Goal: Information Seeking & Learning: Learn about a topic

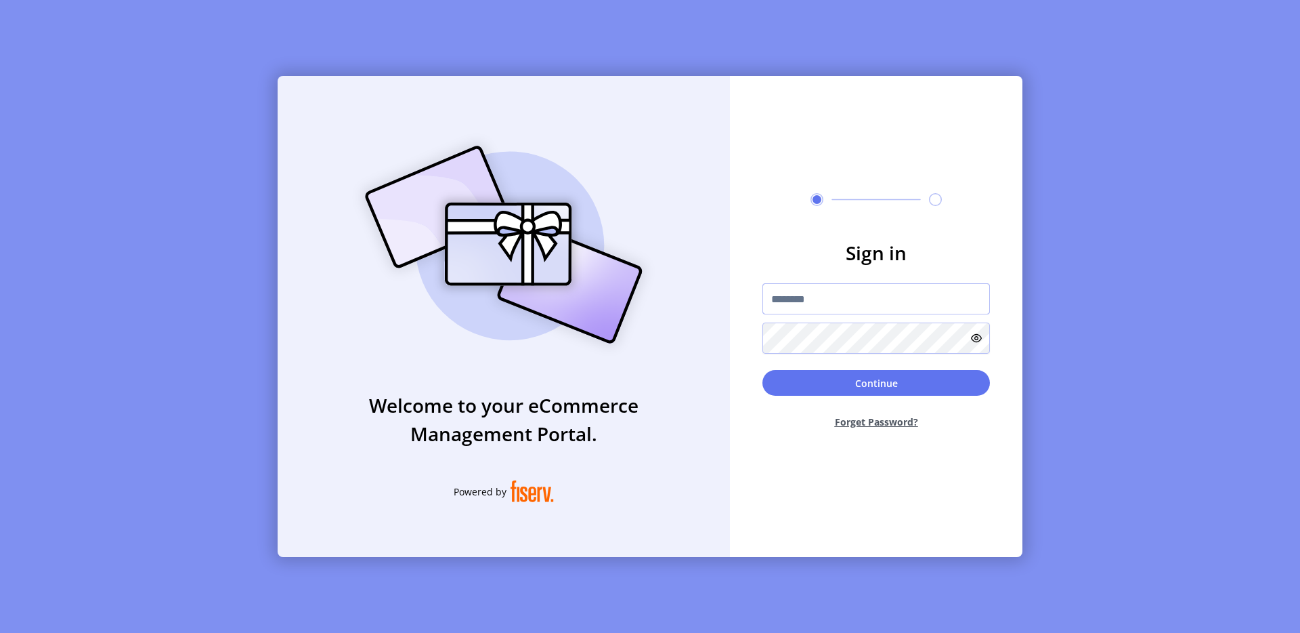
click at [779, 293] on input "text" at bounding box center [877, 298] width 228 height 31
type input "**********"
click at [912, 396] on div "Continue Forget Password?" at bounding box center [877, 405] width 228 height 70
click at [905, 389] on button "Continue" at bounding box center [877, 383] width 228 height 26
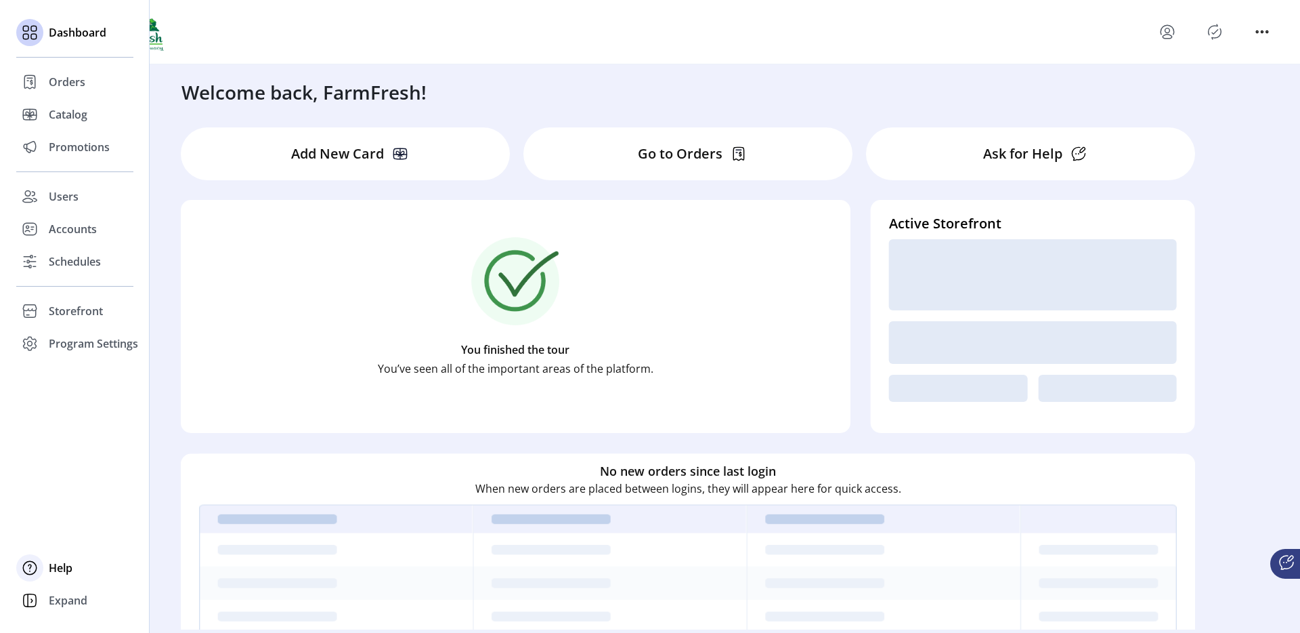
click at [45, 576] on div "Help" at bounding box center [74, 567] width 117 height 33
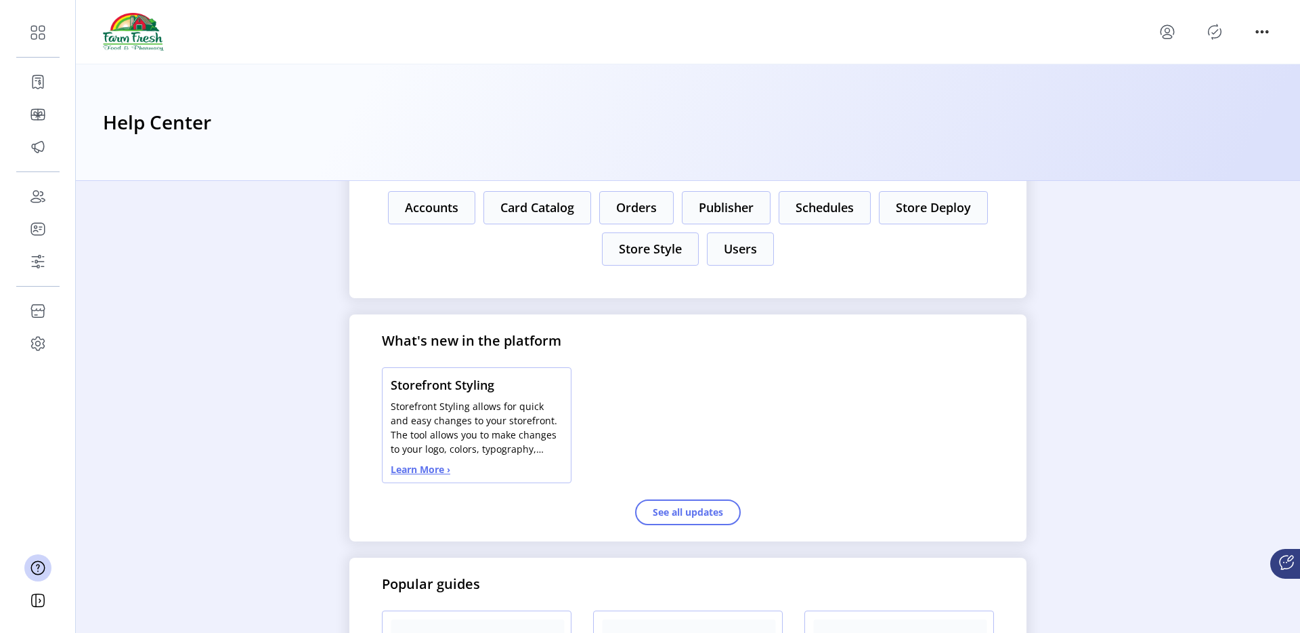
scroll to position [243, 0]
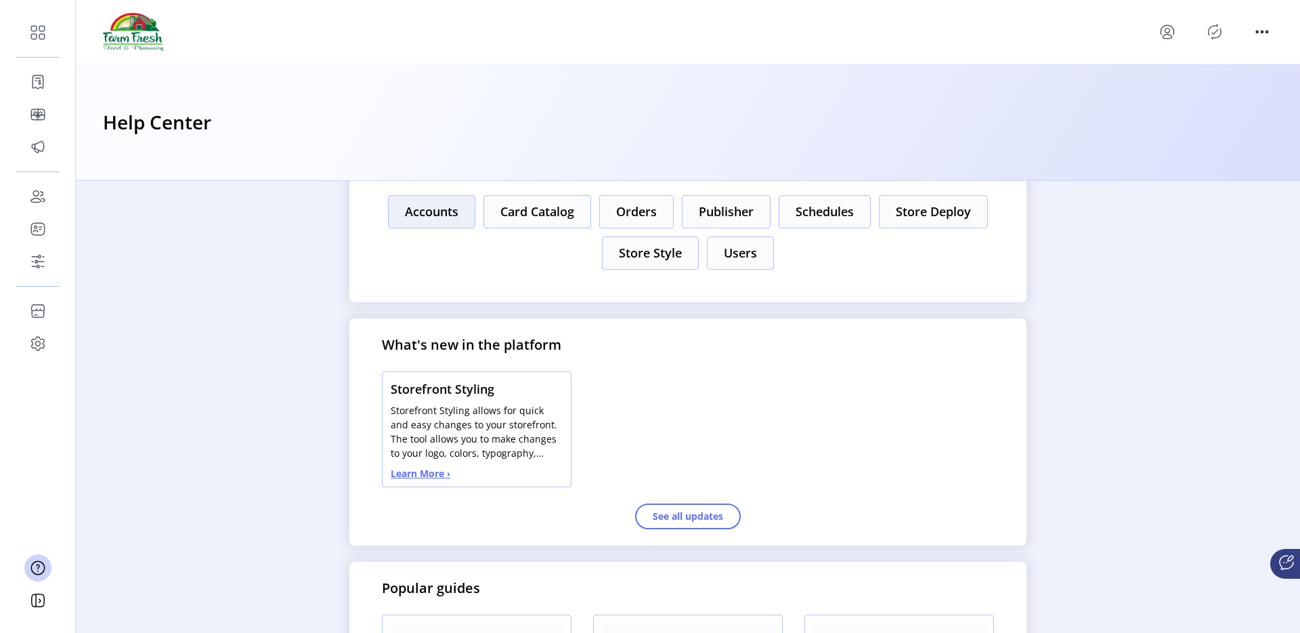
click at [446, 216] on button "Accounts" at bounding box center [431, 211] width 87 height 33
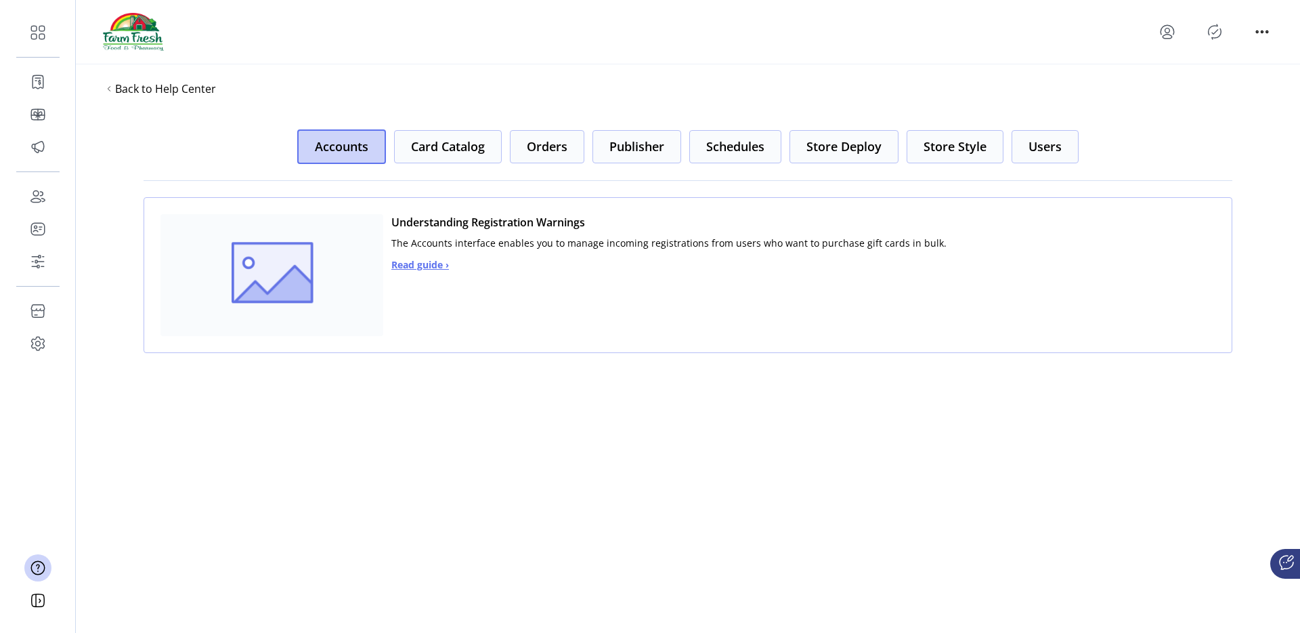
click at [425, 266] on span "Read guide ›" at bounding box center [420, 264] width 58 height 14
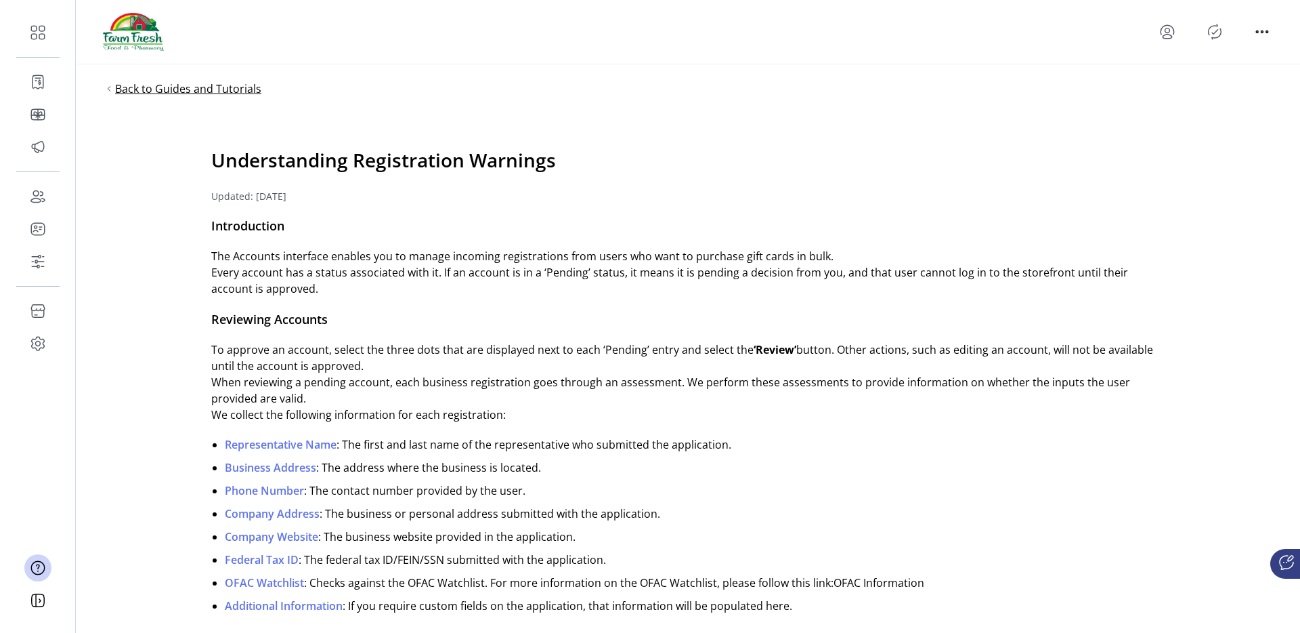
click at [152, 91] on span "Back to Guides and Tutorials" at bounding box center [188, 89] width 146 height 16
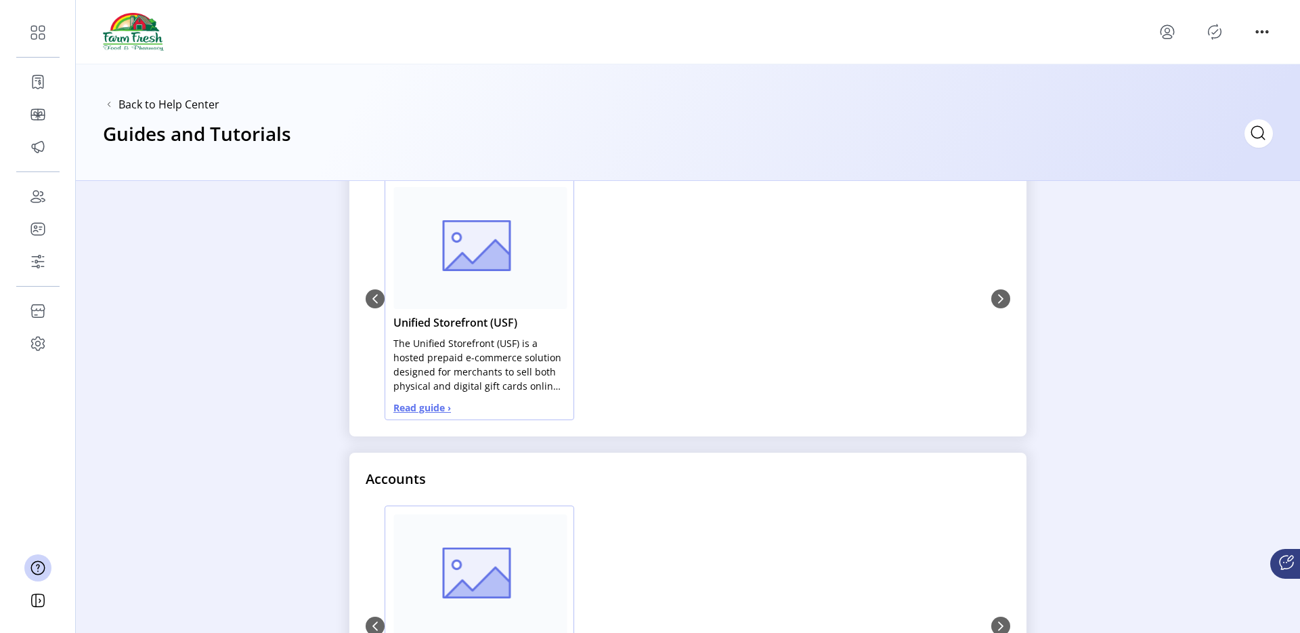
scroll to position [411, 0]
click at [416, 415] on span "Read guide ›" at bounding box center [422, 411] width 58 height 14
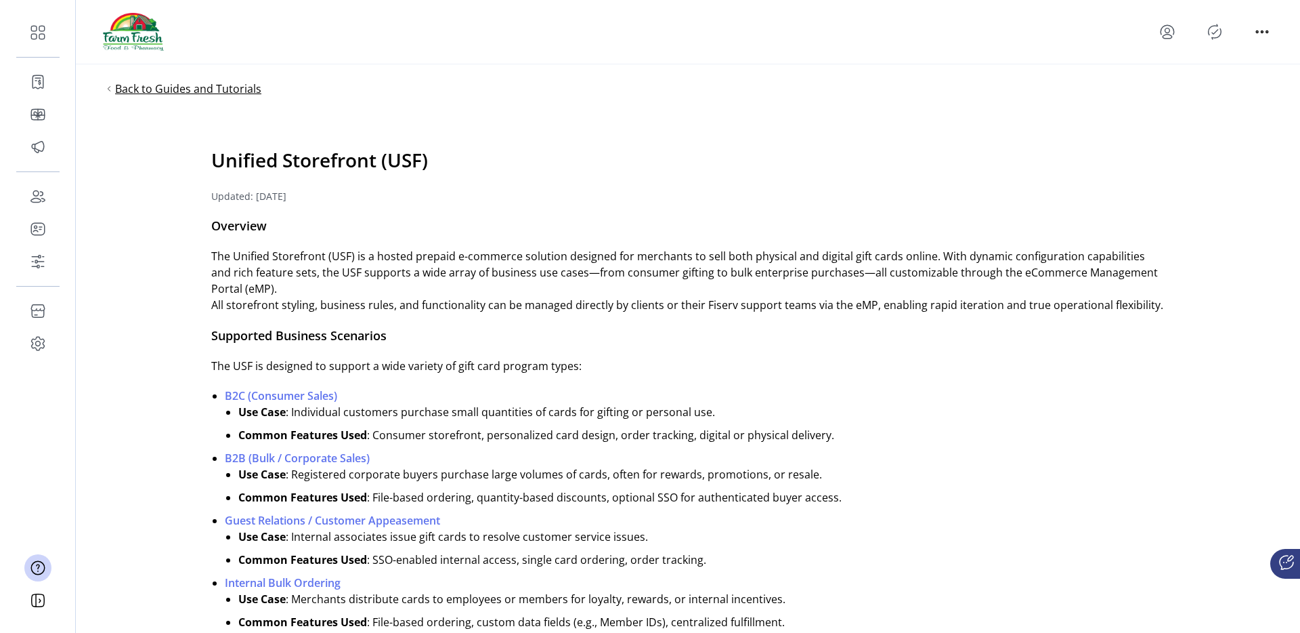
click at [163, 89] on span "Back to Guides and Tutorials" at bounding box center [188, 89] width 146 height 16
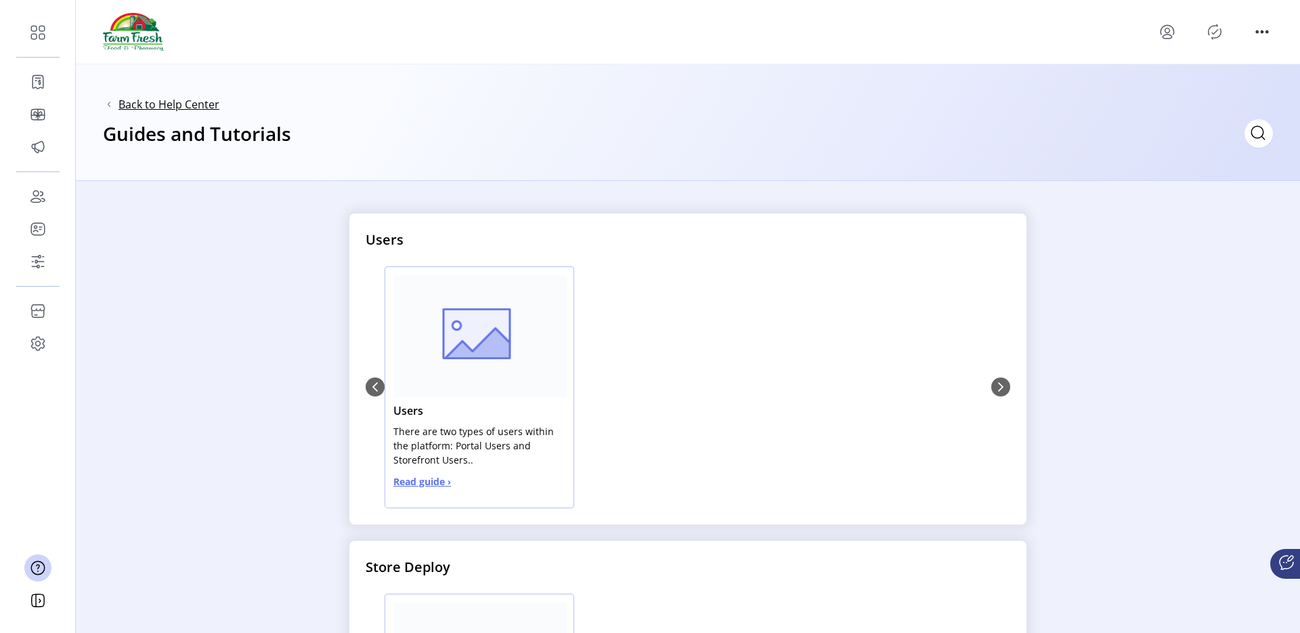
click at [172, 108] on span "Back to Help Center" at bounding box center [169, 104] width 101 height 16
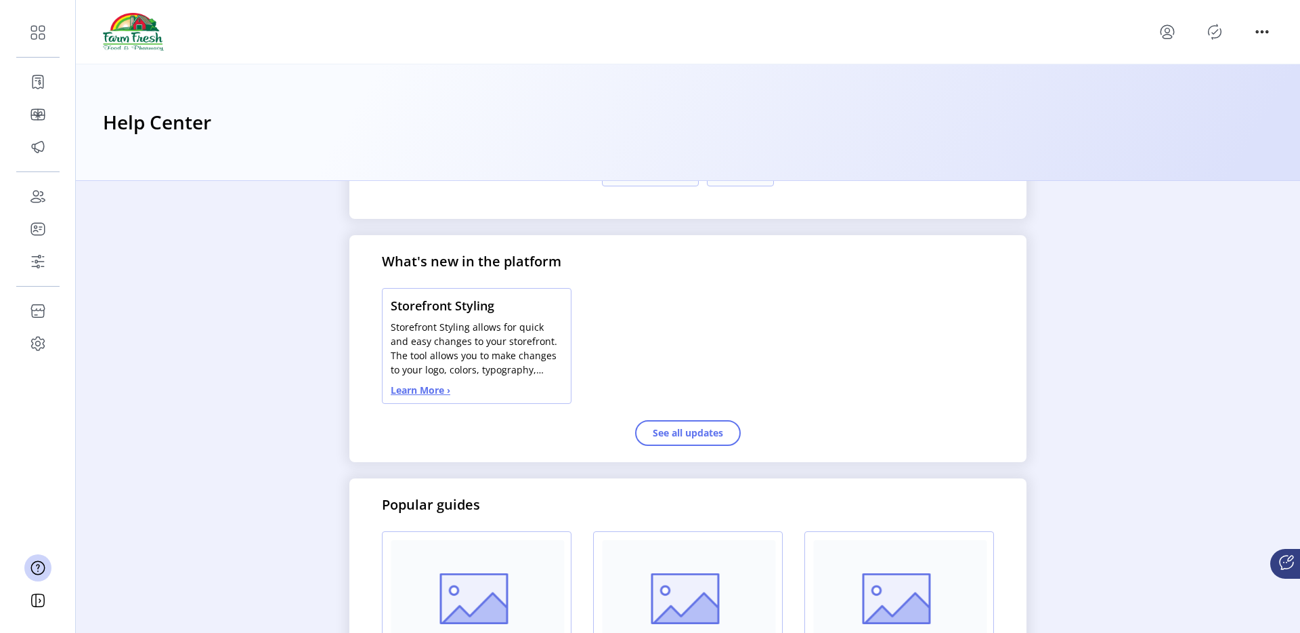
scroll to position [330, 0]
click at [425, 391] on button "Learn More ›" at bounding box center [421, 386] width 60 height 14
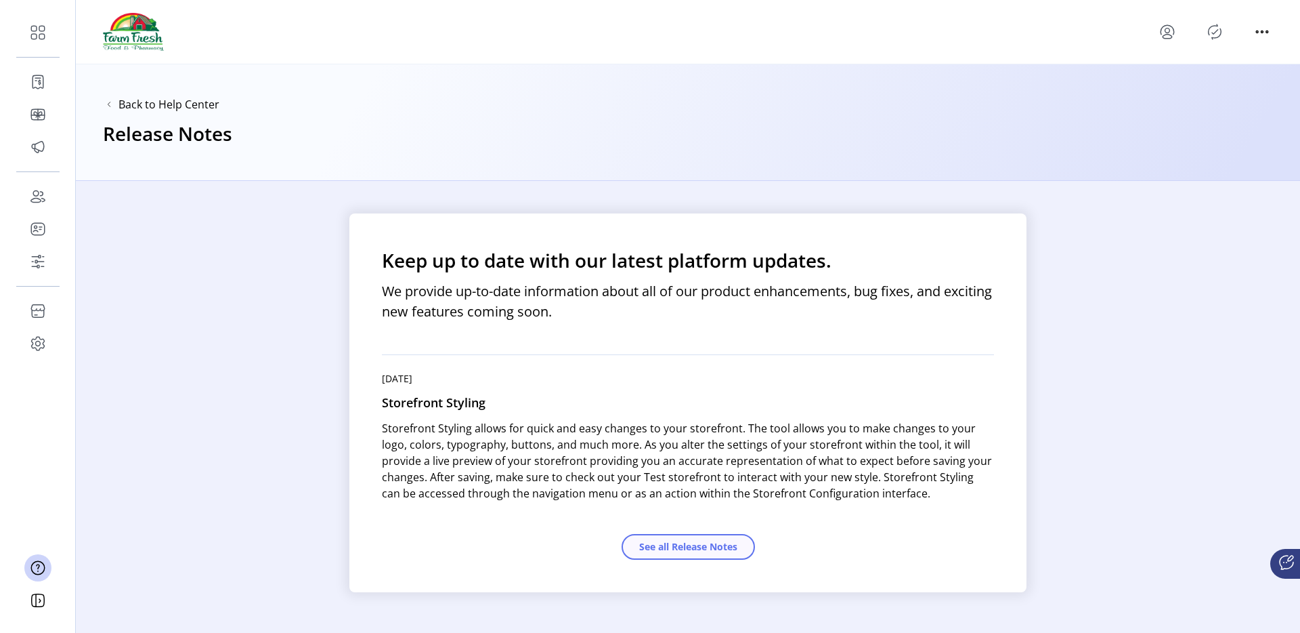
click at [691, 553] on button "See all Release Notes" at bounding box center [688, 547] width 133 height 26
click at [159, 103] on span "Back to Help Center" at bounding box center [169, 104] width 101 height 16
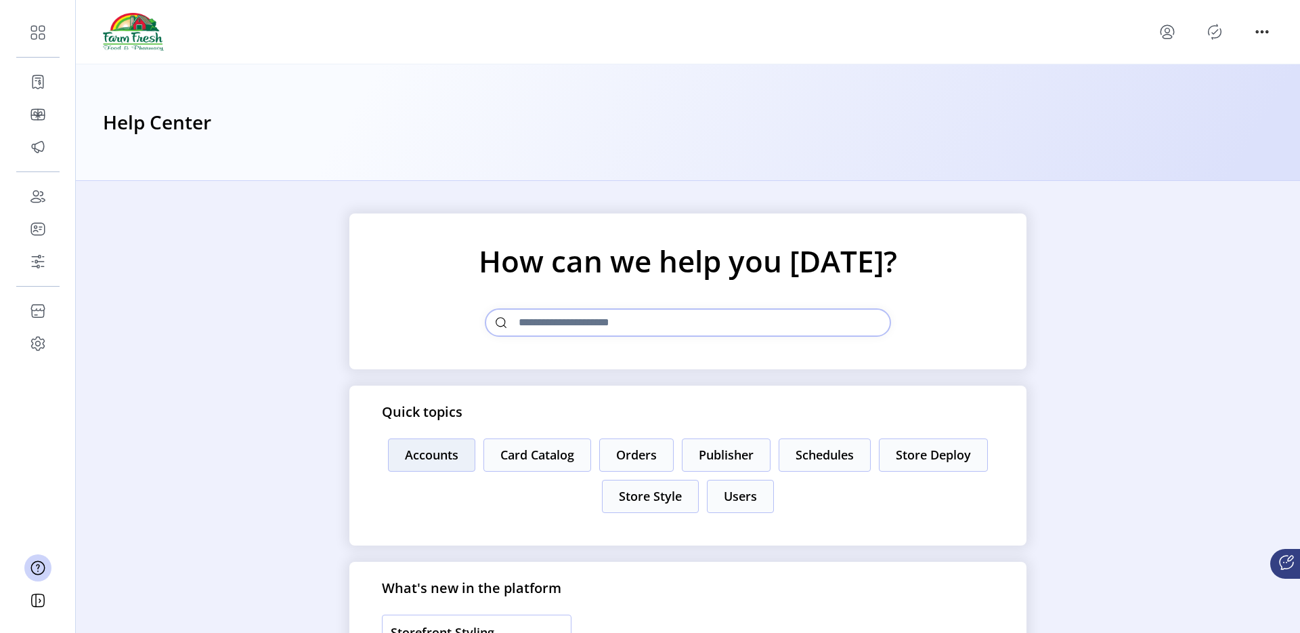
click at [458, 461] on button "Accounts" at bounding box center [431, 454] width 87 height 33
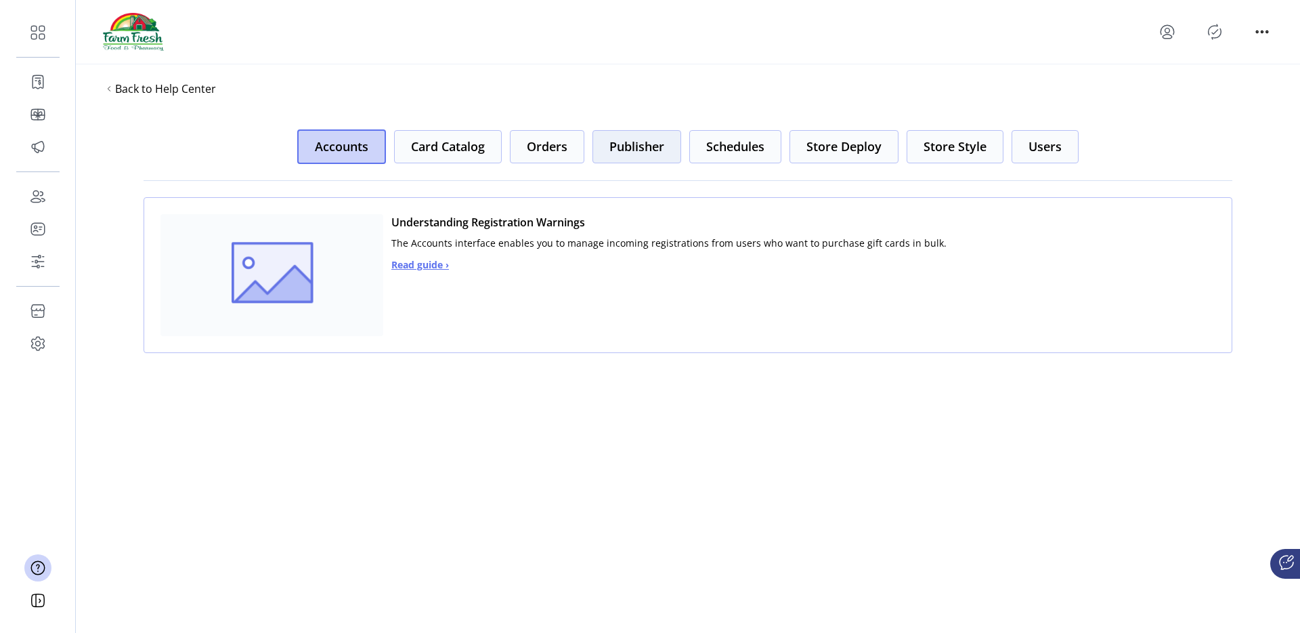
click at [608, 148] on button "Publisher" at bounding box center [637, 146] width 89 height 33
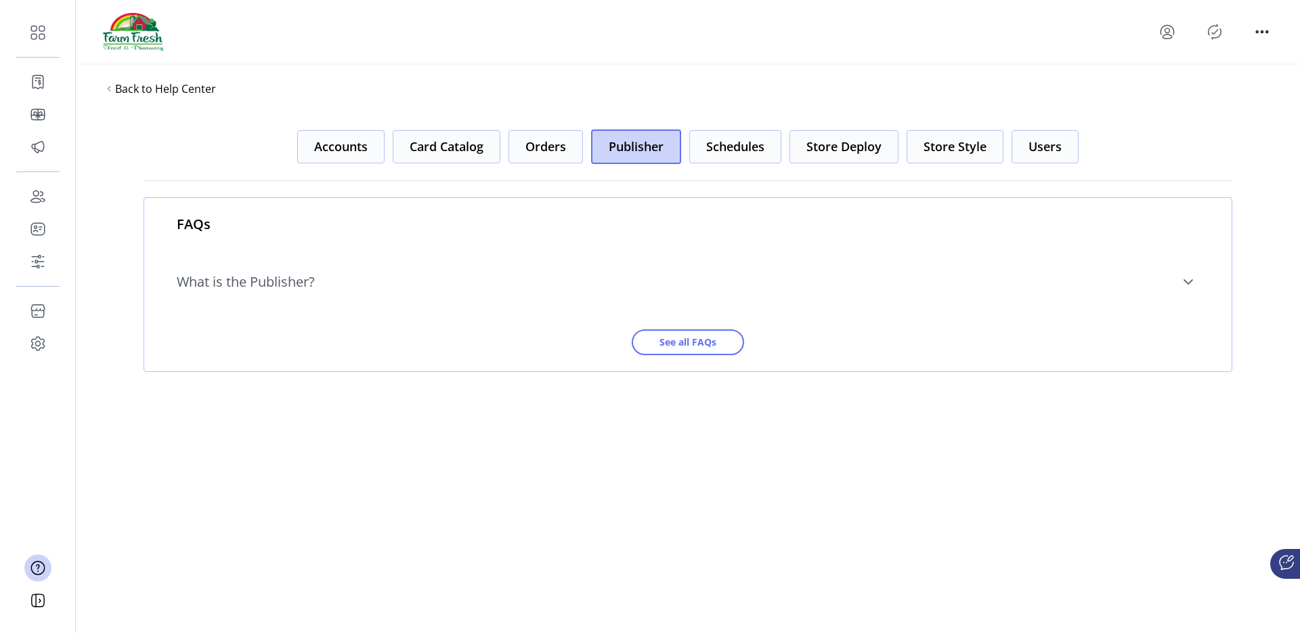
click at [428, 297] on link "What is the Publisher?" at bounding box center [688, 282] width 1023 height 46
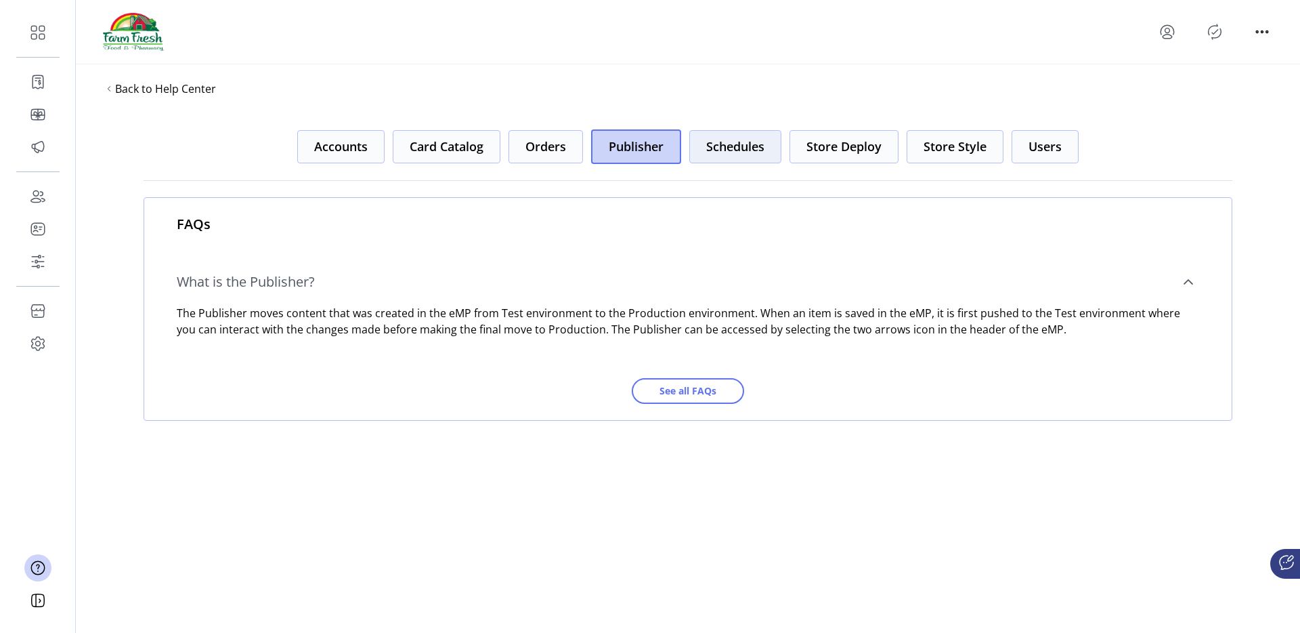
click at [731, 136] on button "Schedules" at bounding box center [735, 146] width 92 height 33
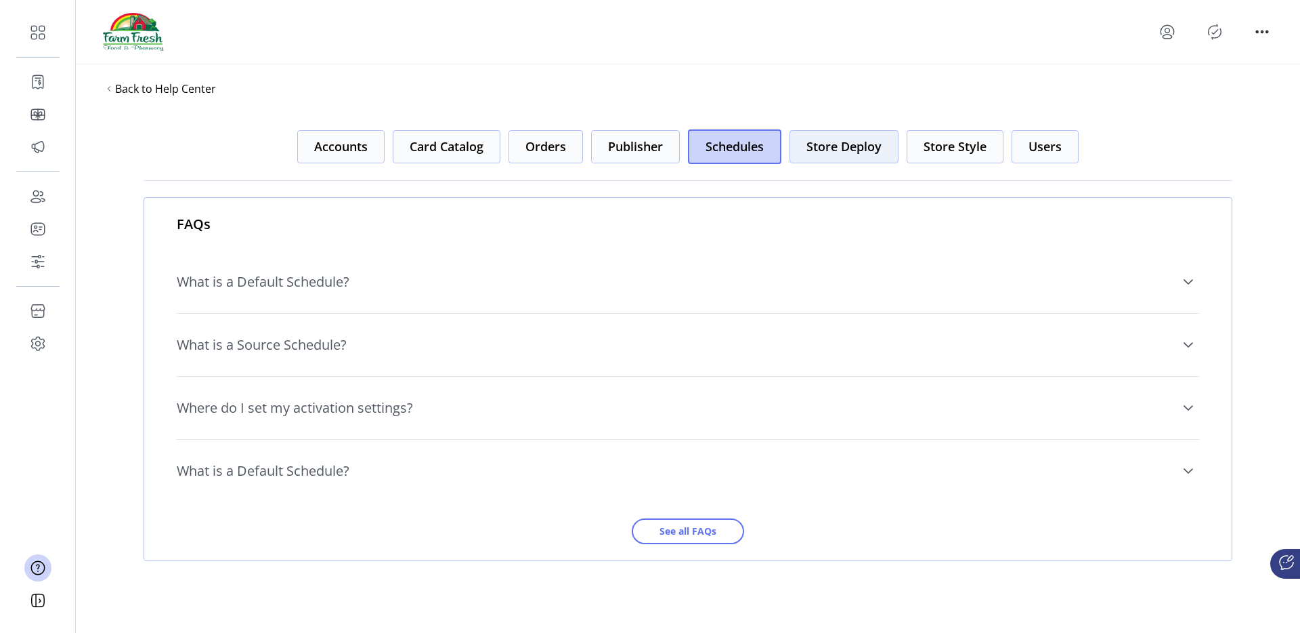
click at [844, 151] on button "Store Deploy" at bounding box center [844, 146] width 109 height 33
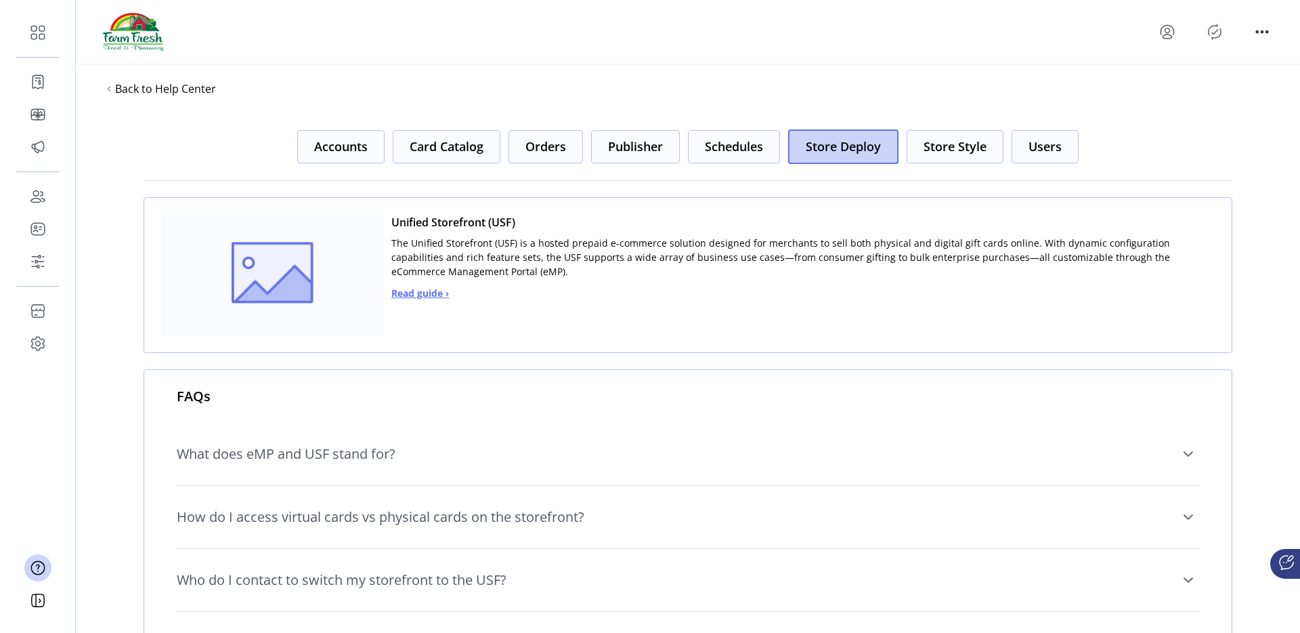
click at [493, 437] on link "What does eMP and USF stand for?" at bounding box center [688, 454] width 1023 height 46
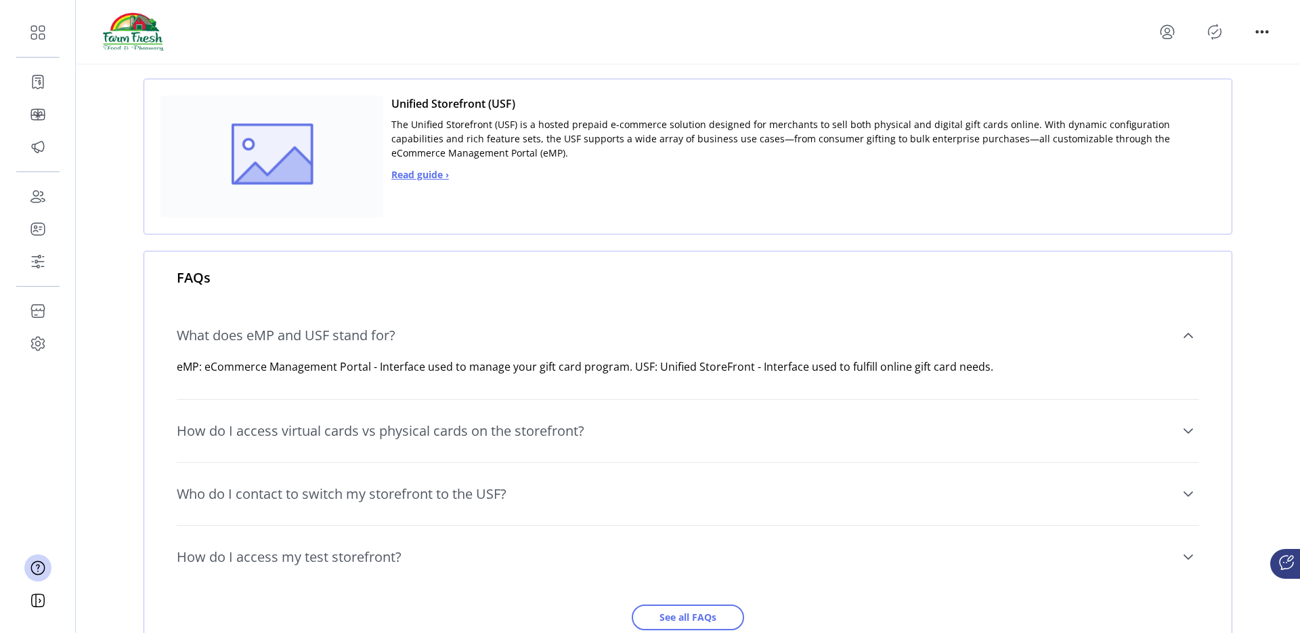
scroll to position [165, 0]
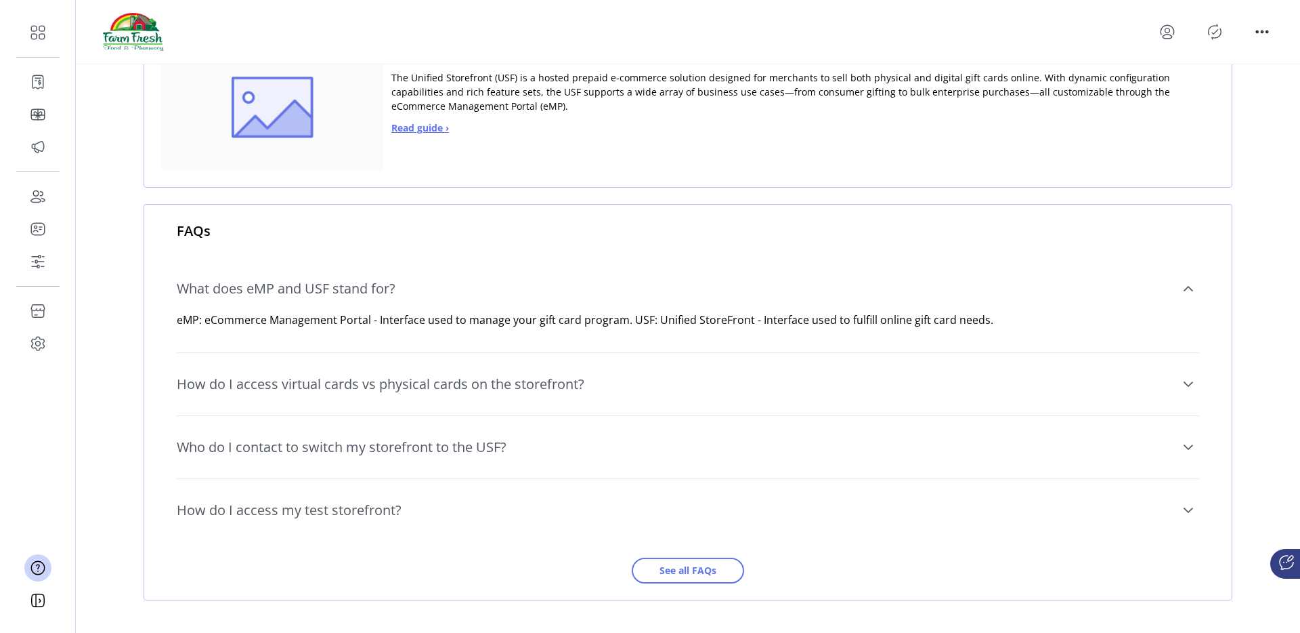
click at [502, 393] on link "How do I access virtual cards vs physical cards on the storefront?" at bounding box center [688, 384] width 1023 height 46
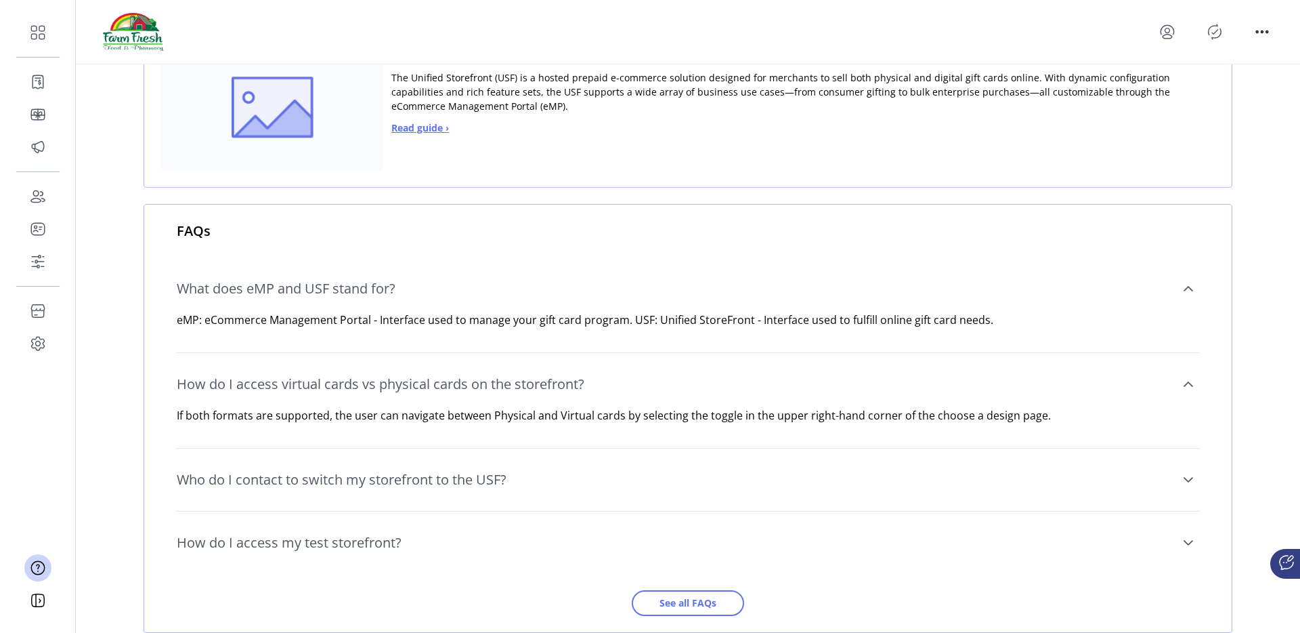
scroll to position [198, 0]
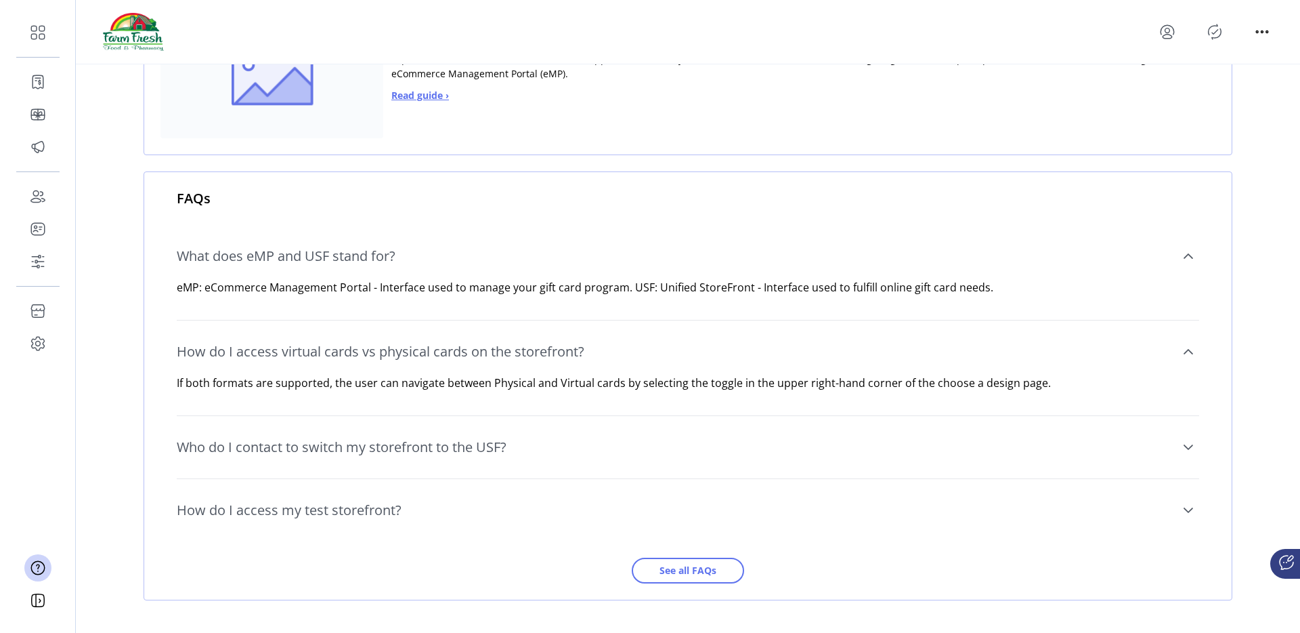
click at [473, 450] on span "Who do I contact to switch my storefront to the USF?" at bounding box center [342, 447] width 330 height 14
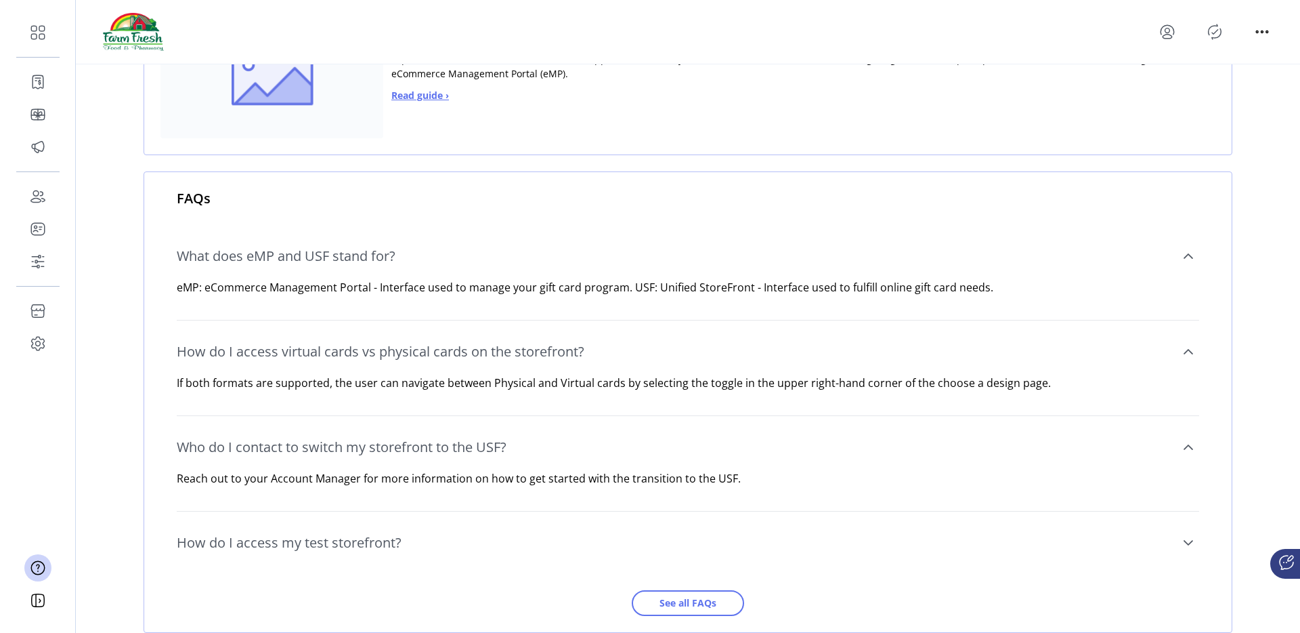
scroll to position [230, 0]
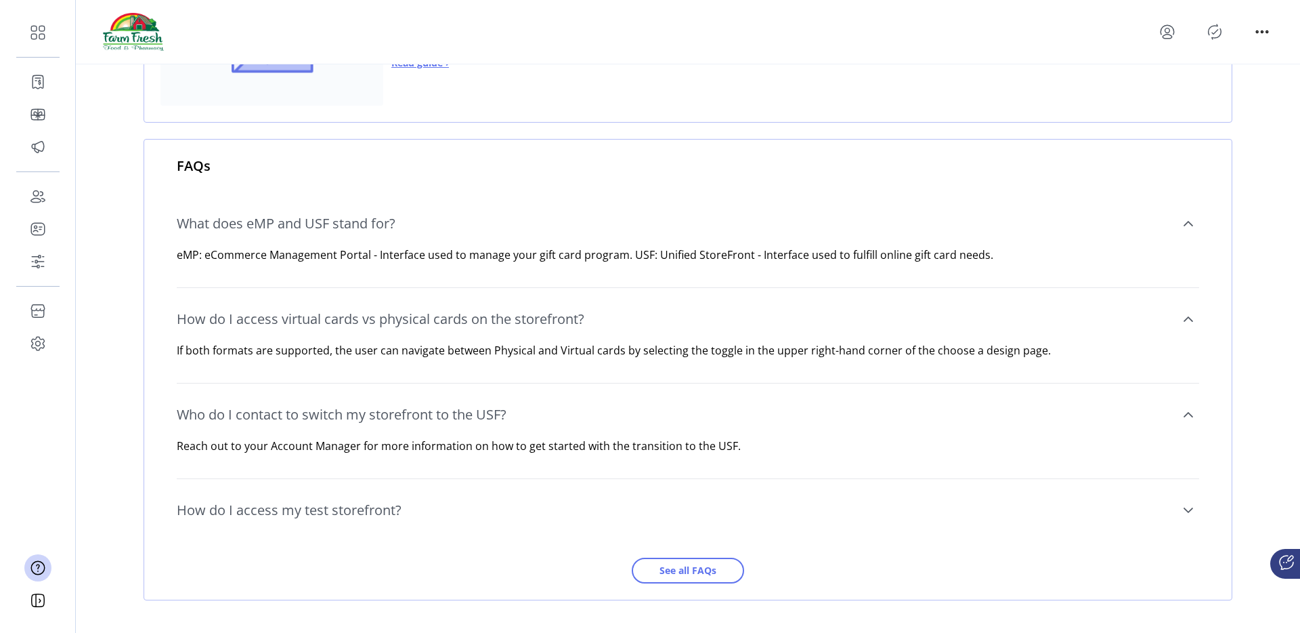
click at [429, 530] on link "How do I access my test storefront?" at bounding box center [688, 510] width 1023 height 46
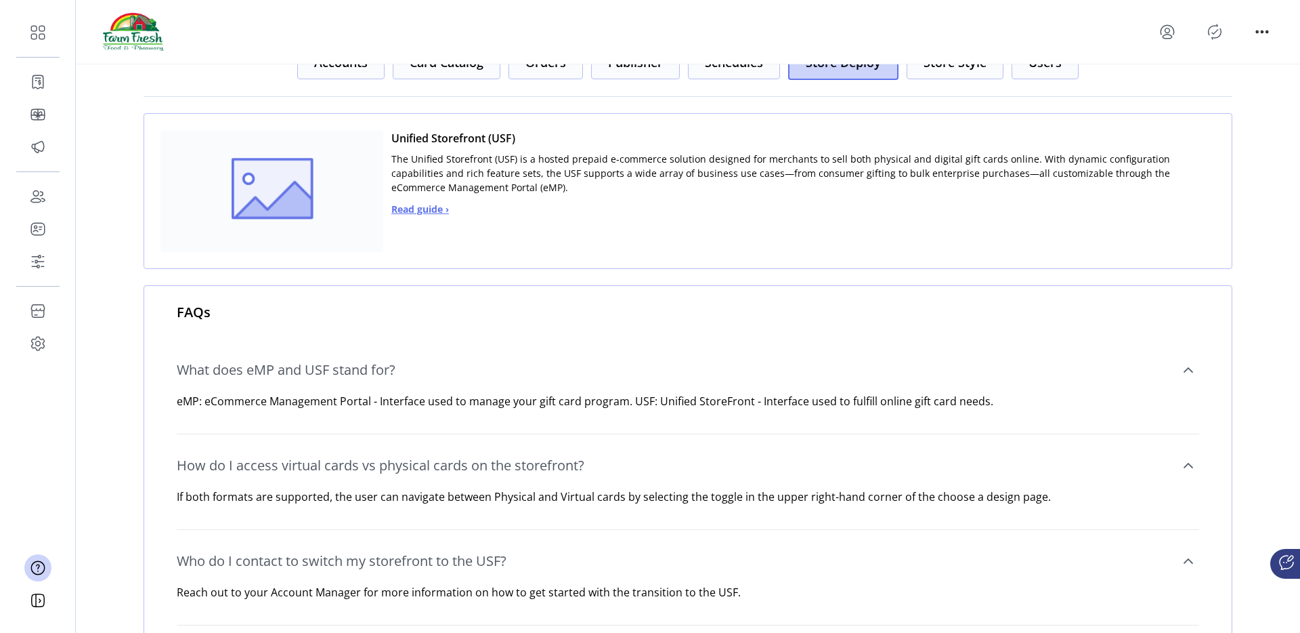
scroll to position [0, 0]
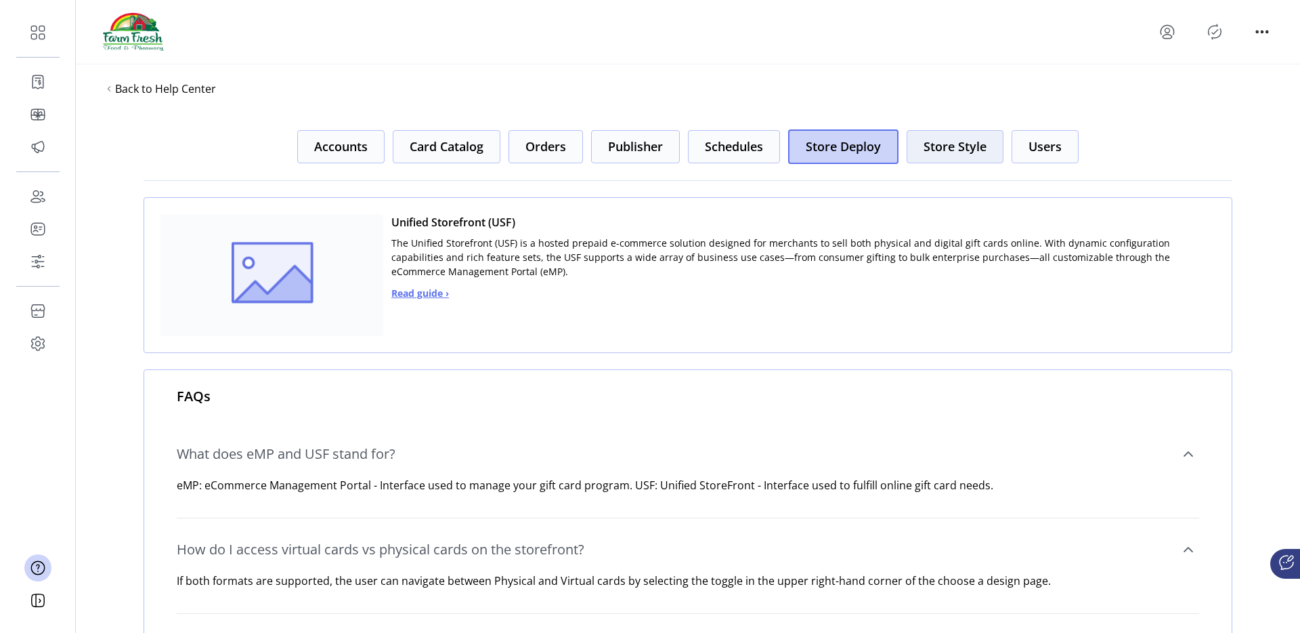
click at [945, 147] on button "Store Style" at bounding box center [955, 146] width 97 height 33
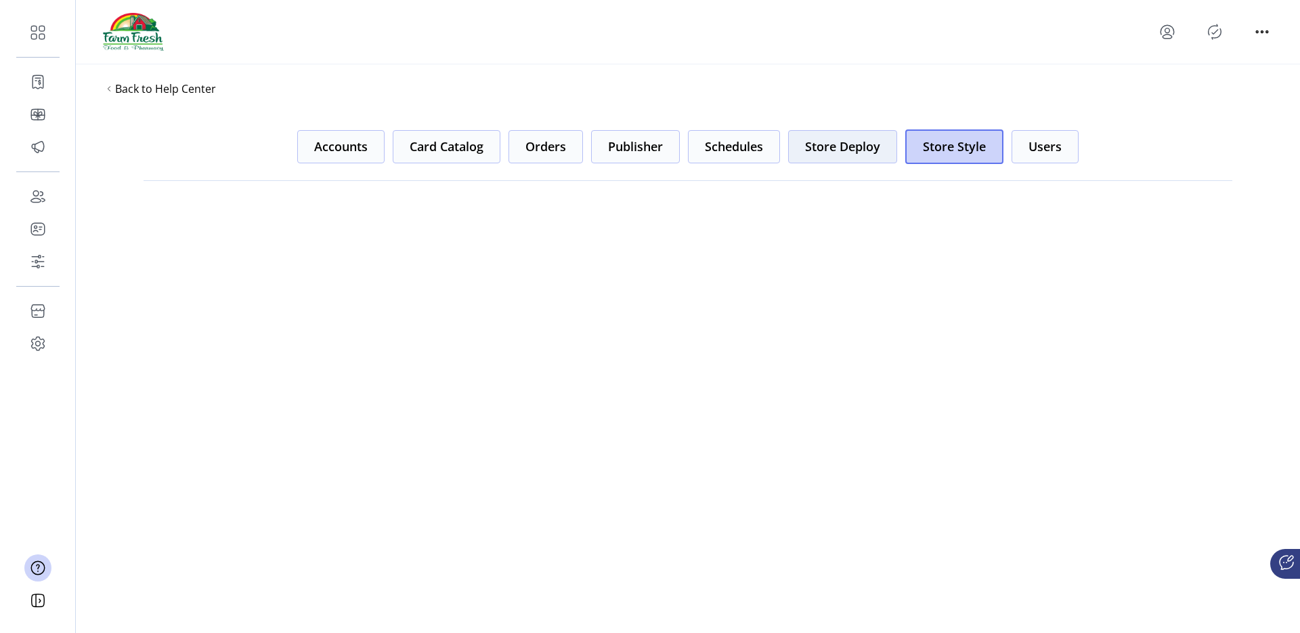
click at [822, 154] on button "Store Deploy" at bounding box center [842, 146] width 109 height 33
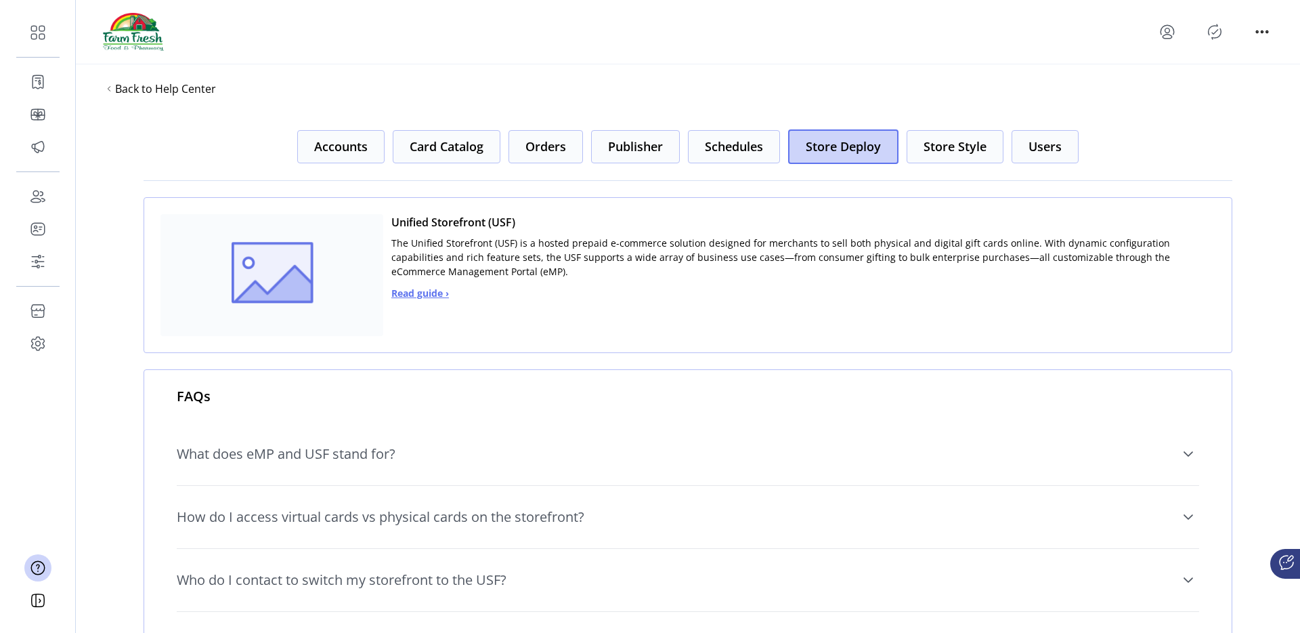
scroll to position [133, 0]
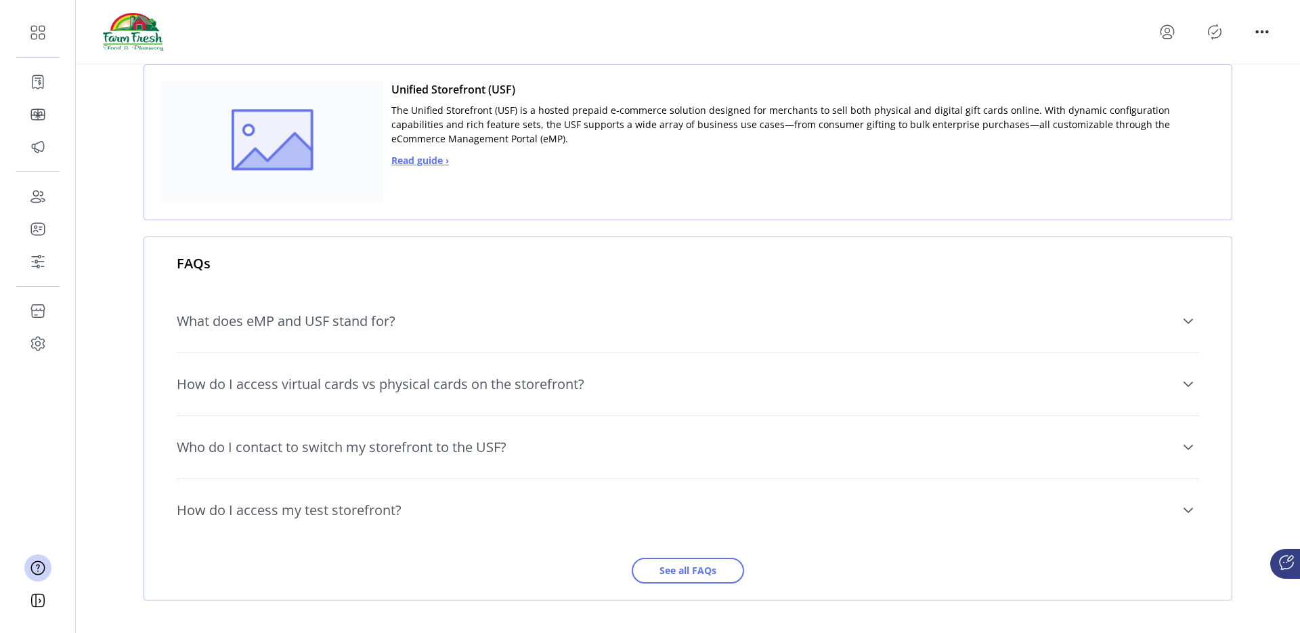
click at [637, 365] on link "How do I access virtual cards vs physical cards on the storefront?" at bounding box center [688, 384] width 1023 height 46
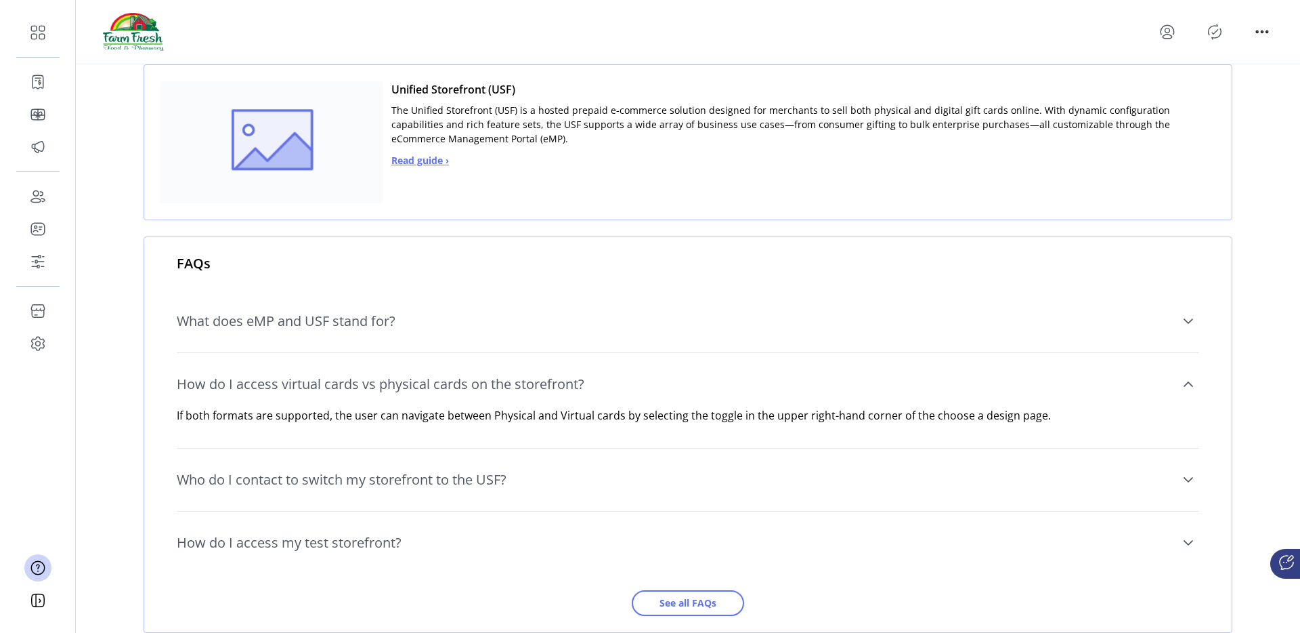
click at [656, 337] on link "What does eMP and USF stand for?" at bounding box center [688, 321] width 1023 height 46
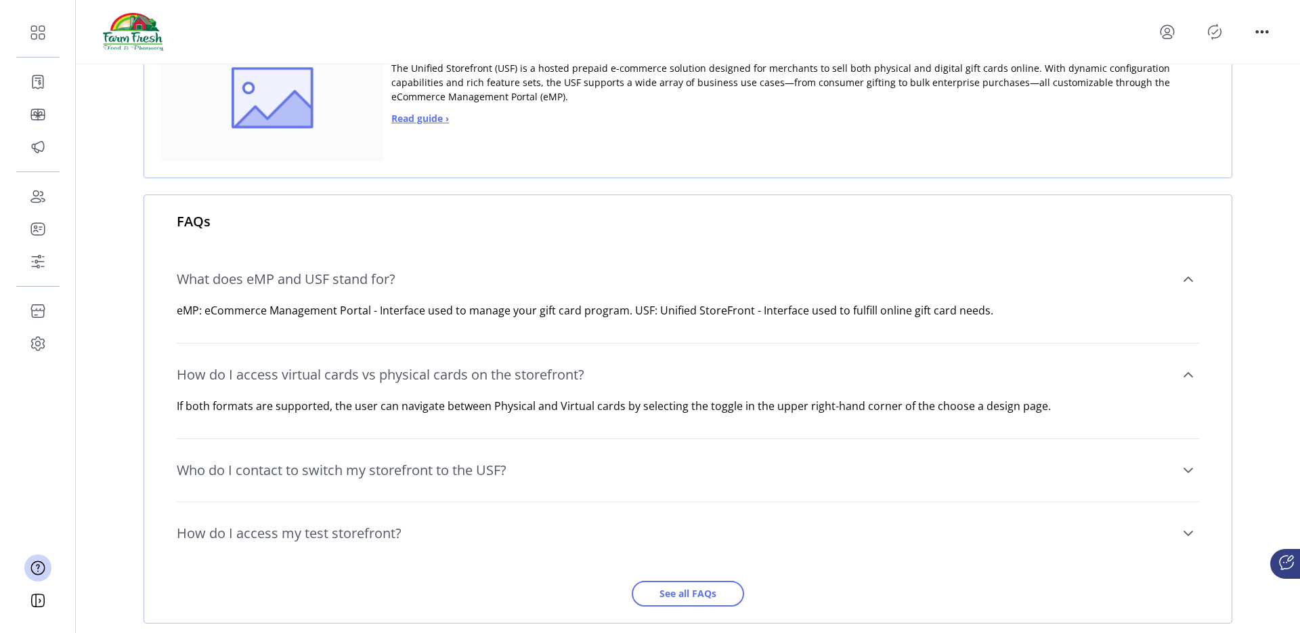
scroll to position [198, 0]
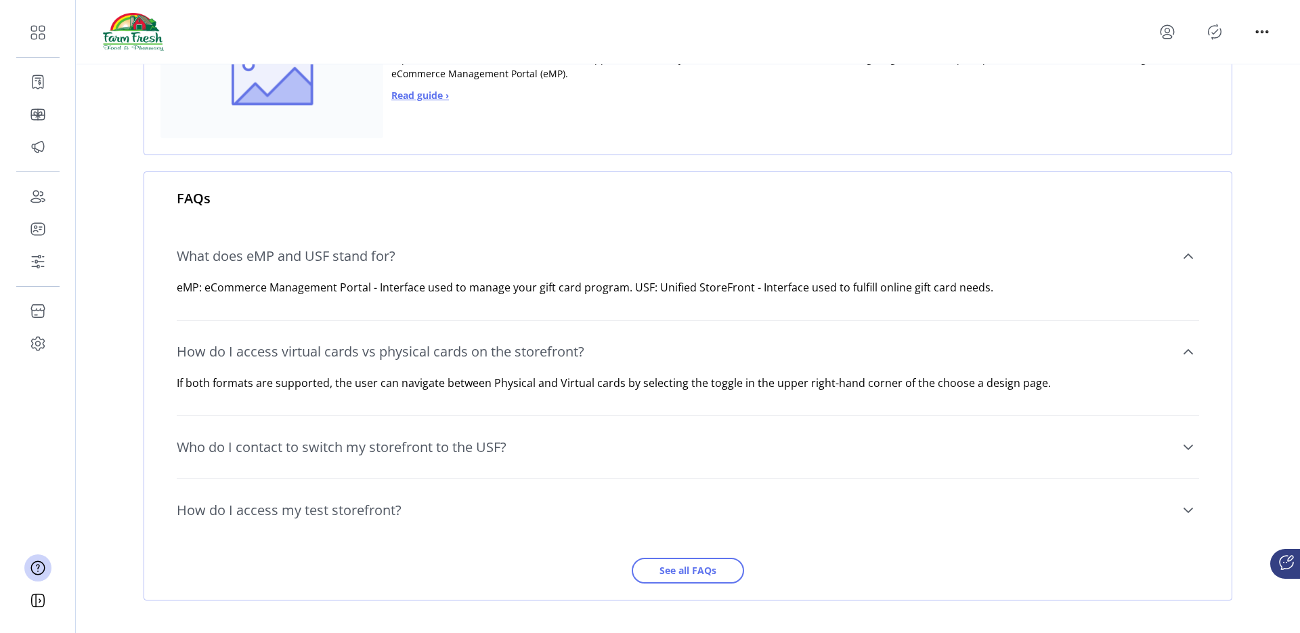
drag, startPoint x: 377, startPoint y: 288, endPoint x: 637, endPoint y: 296, distance: 260.9
click at [637, 296] on div "eMP: eCommerce Management Portal - Interface used to manage your gift card prog…" at bounding box center [688, 295] width 1023 height 33
click at [582, 429] on link "Who do I contact to switch my storefront to the USF?" at bounding box center [688, 447] width 1023 height 46
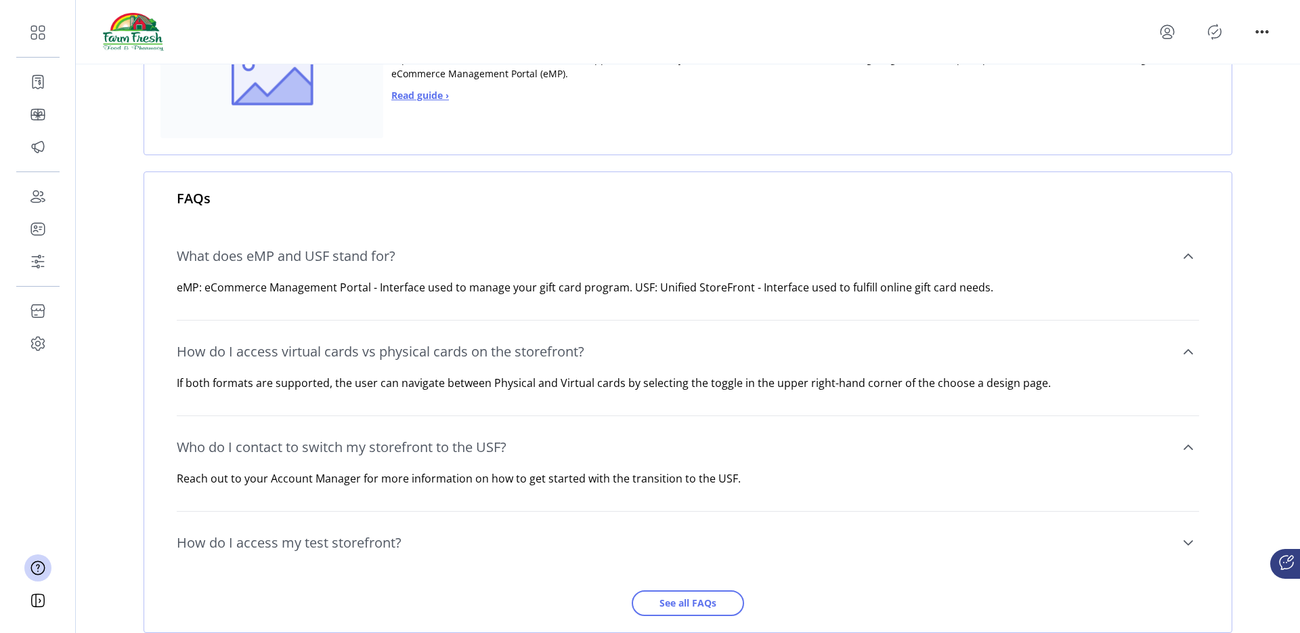
scroll to position [230, 0]
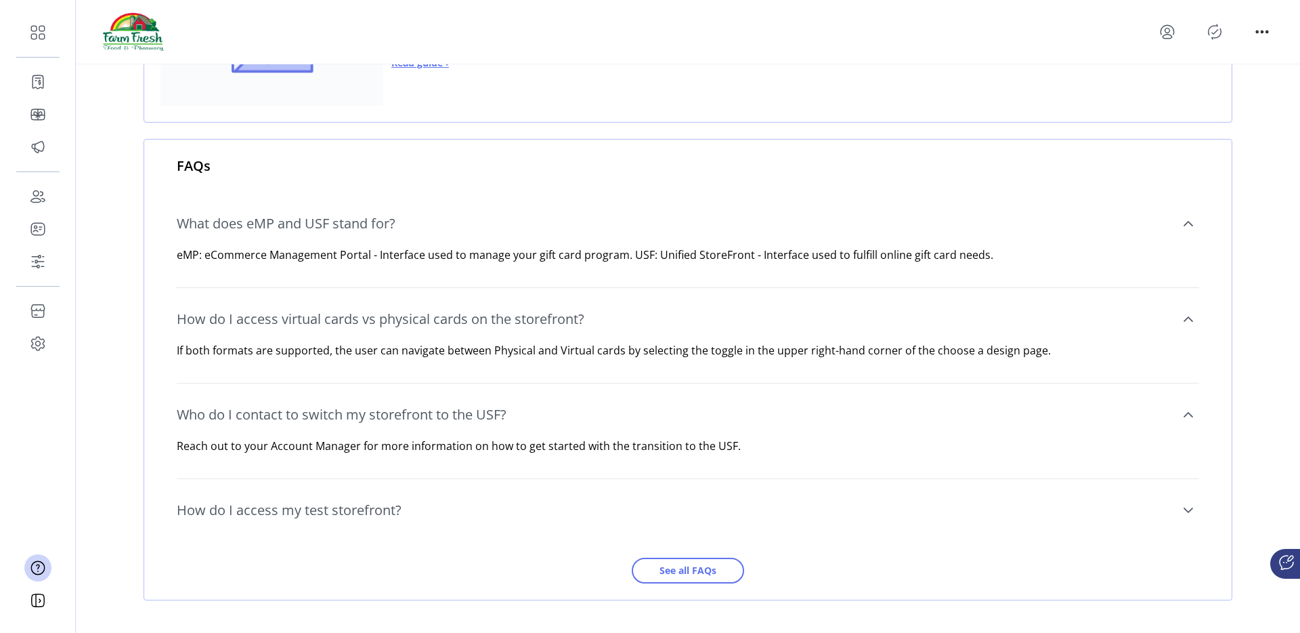
click at [524, 487] on link "How do I access my test storefront?" at bounding box center [688, 510] width 1023 height 46
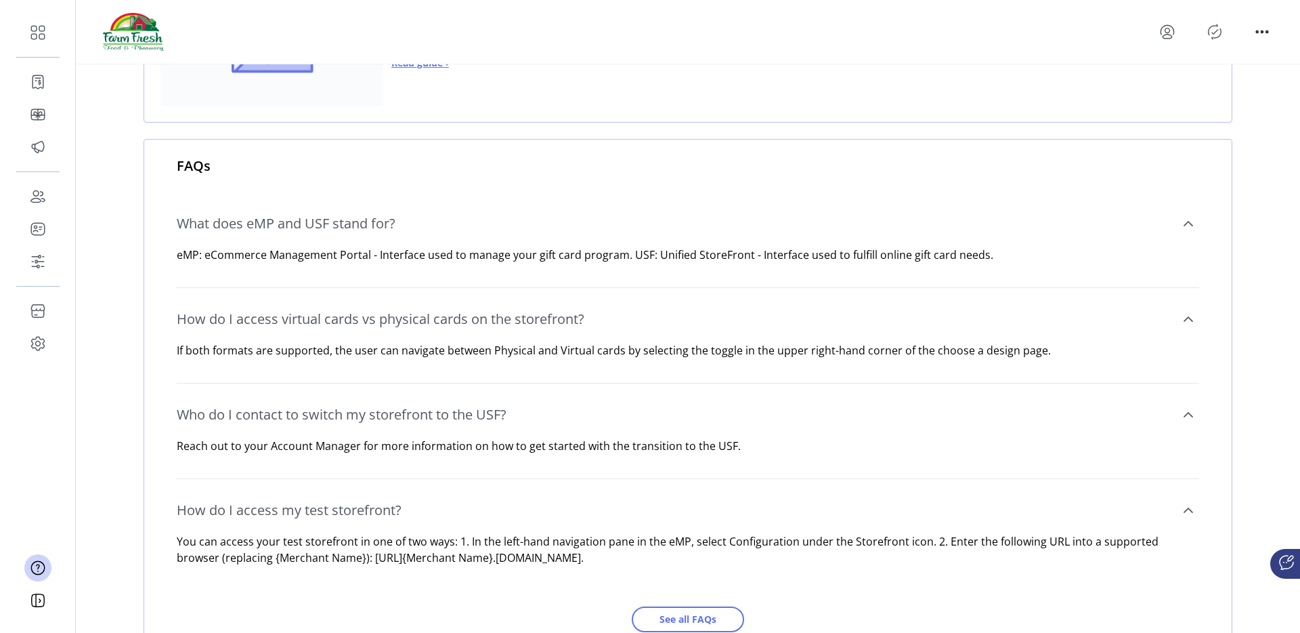
scroll to position [279, 0]
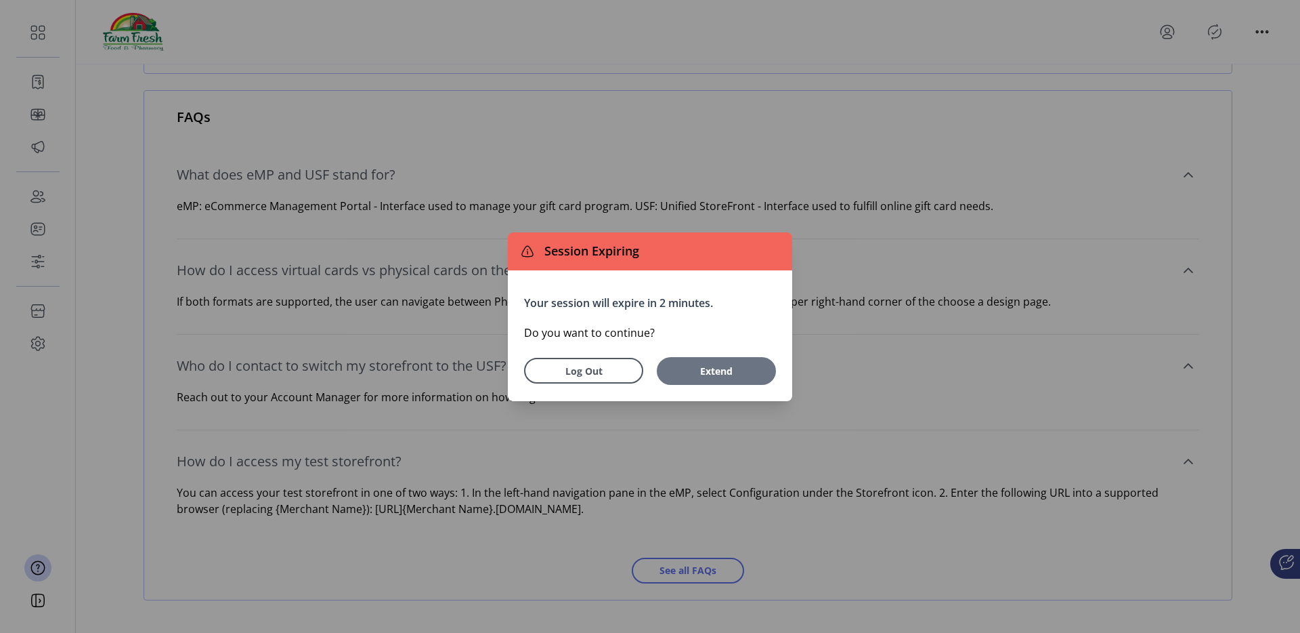
click at [686, 383] on button "Extend" at bounding box center [716, 371] width 119 height 28
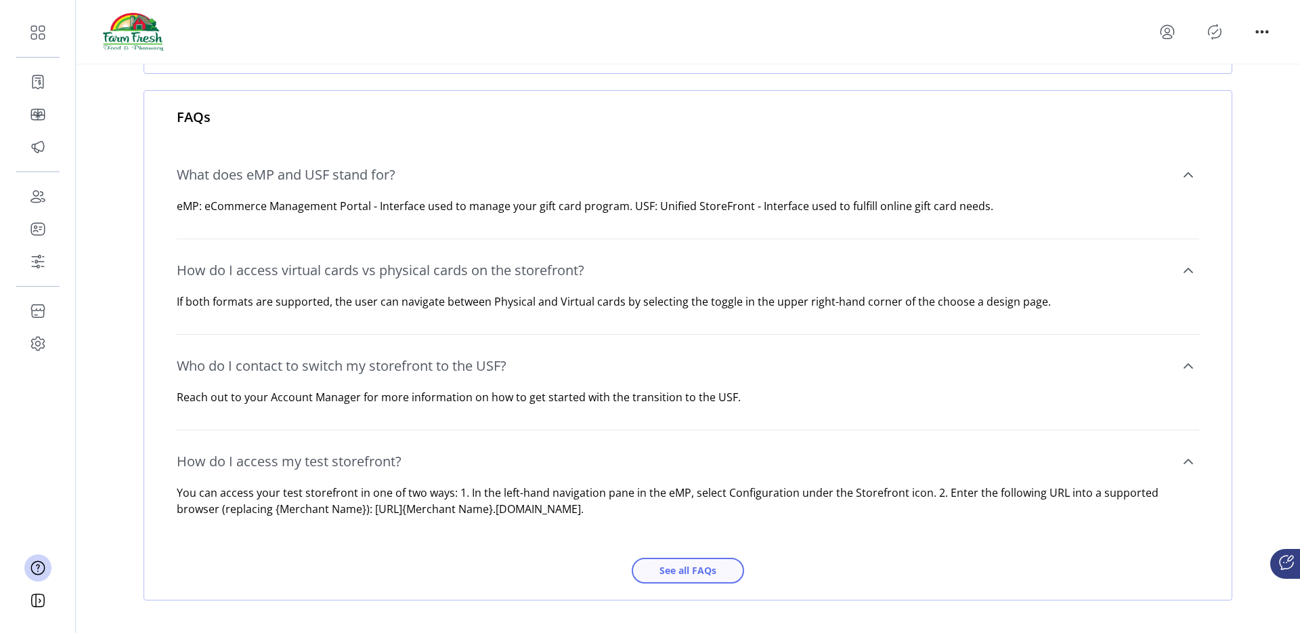
click at [652, 577] on span "See all FAQs" at bounding box center [687, 570] width 77 height 14
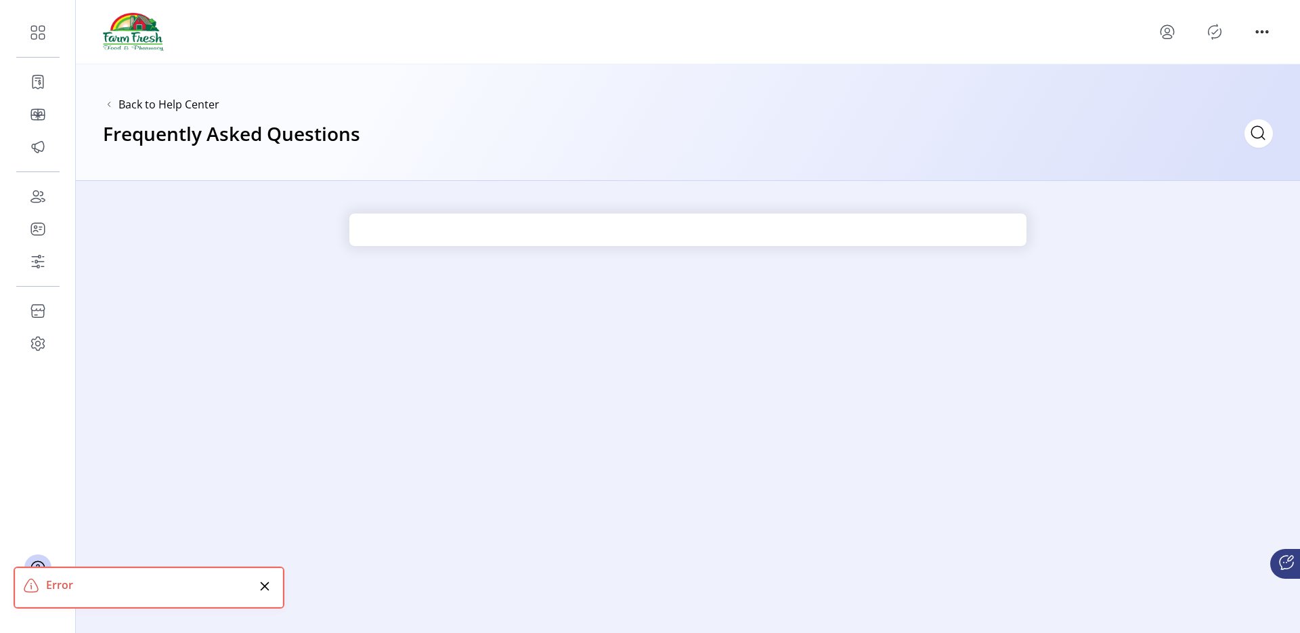
click at [167, 116] on div "Back to Help Center Frequently Asked Questions" at bounding box center [688, 122] width 1224 height 116
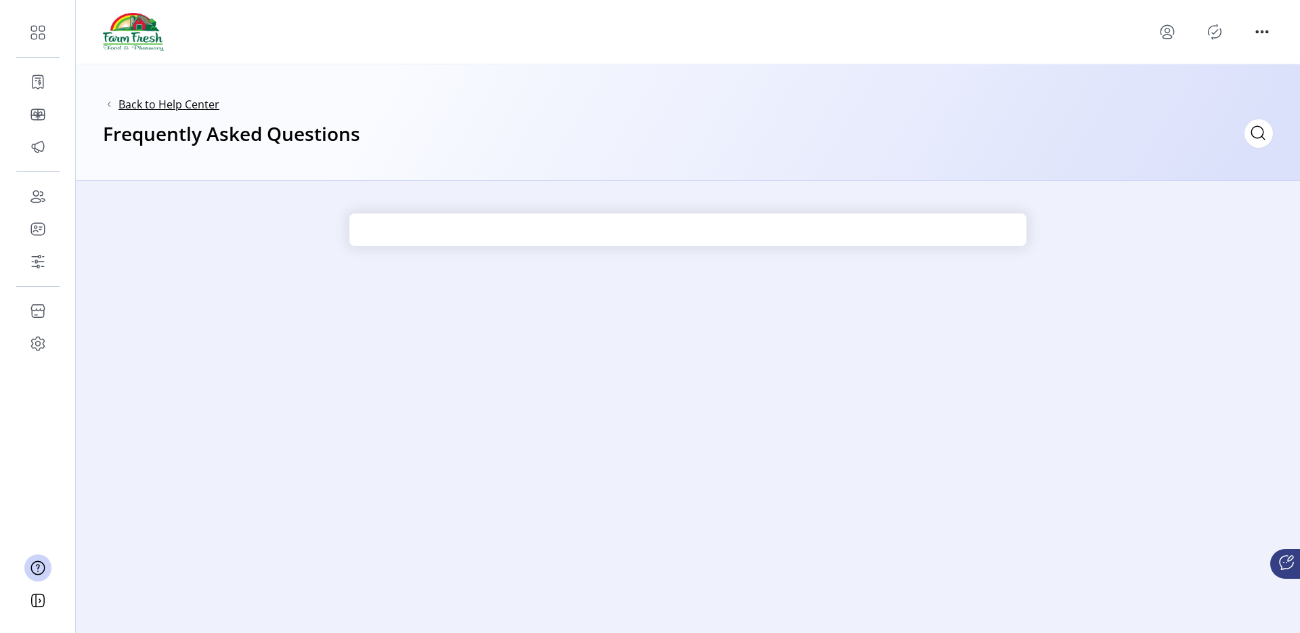
click at [183, 106] on span "Back to Help Center" at bounding box center [169, 104] width 101 height 16
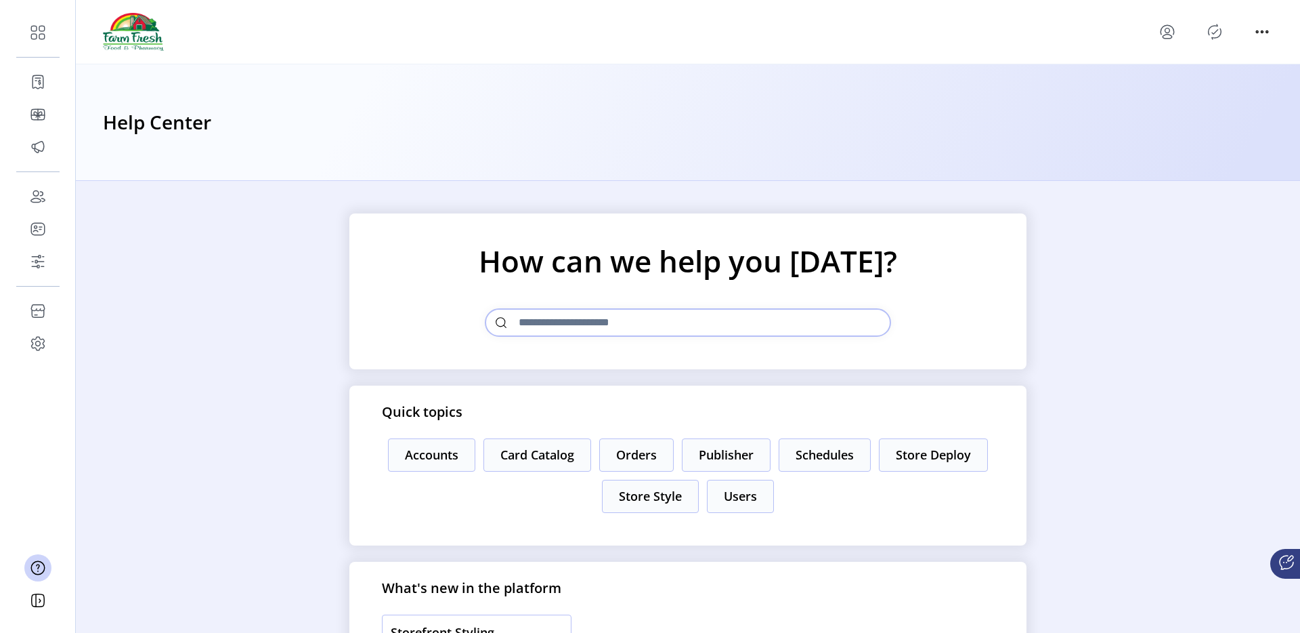
click at [1166, 29] on icon "menu" at bounding box center [1168, 30] width 5 height 5
click at [1184, 81] on span "Sign Out" at bounding box center [1217, 85] width 102 height 11
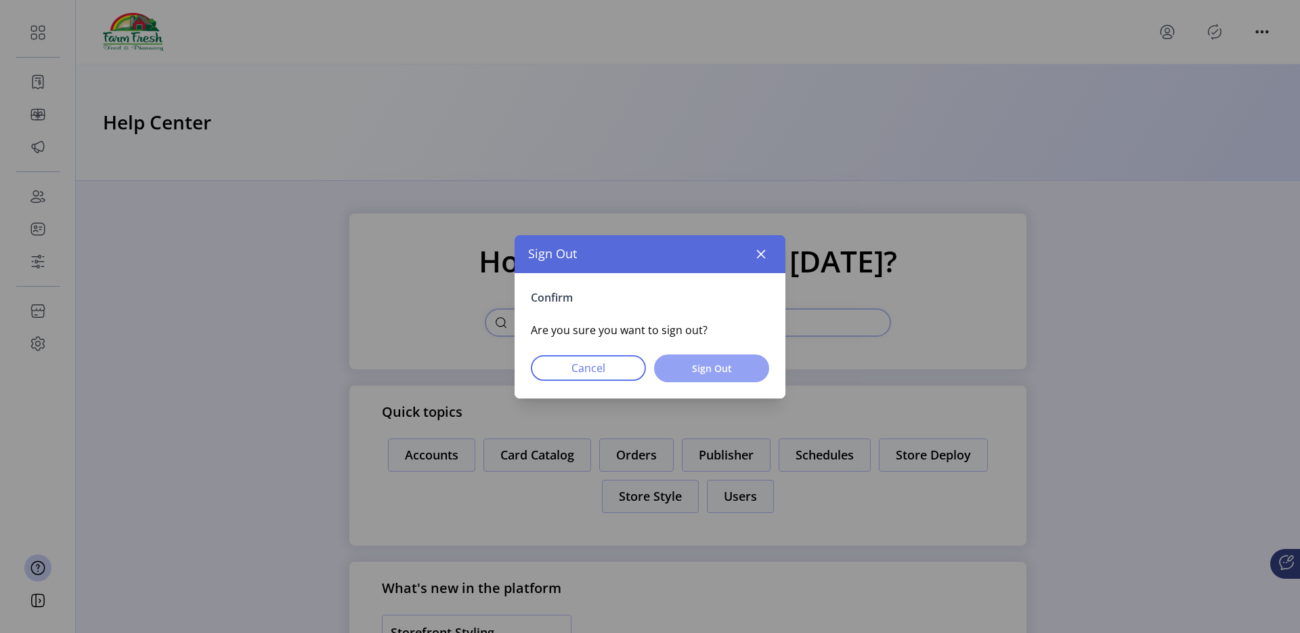
click at [719, 372] on span "Sign Out" at bounding box center [712, 368] width 80 height 14
